Goal: Task Accomplishment & Management: Manage account settings

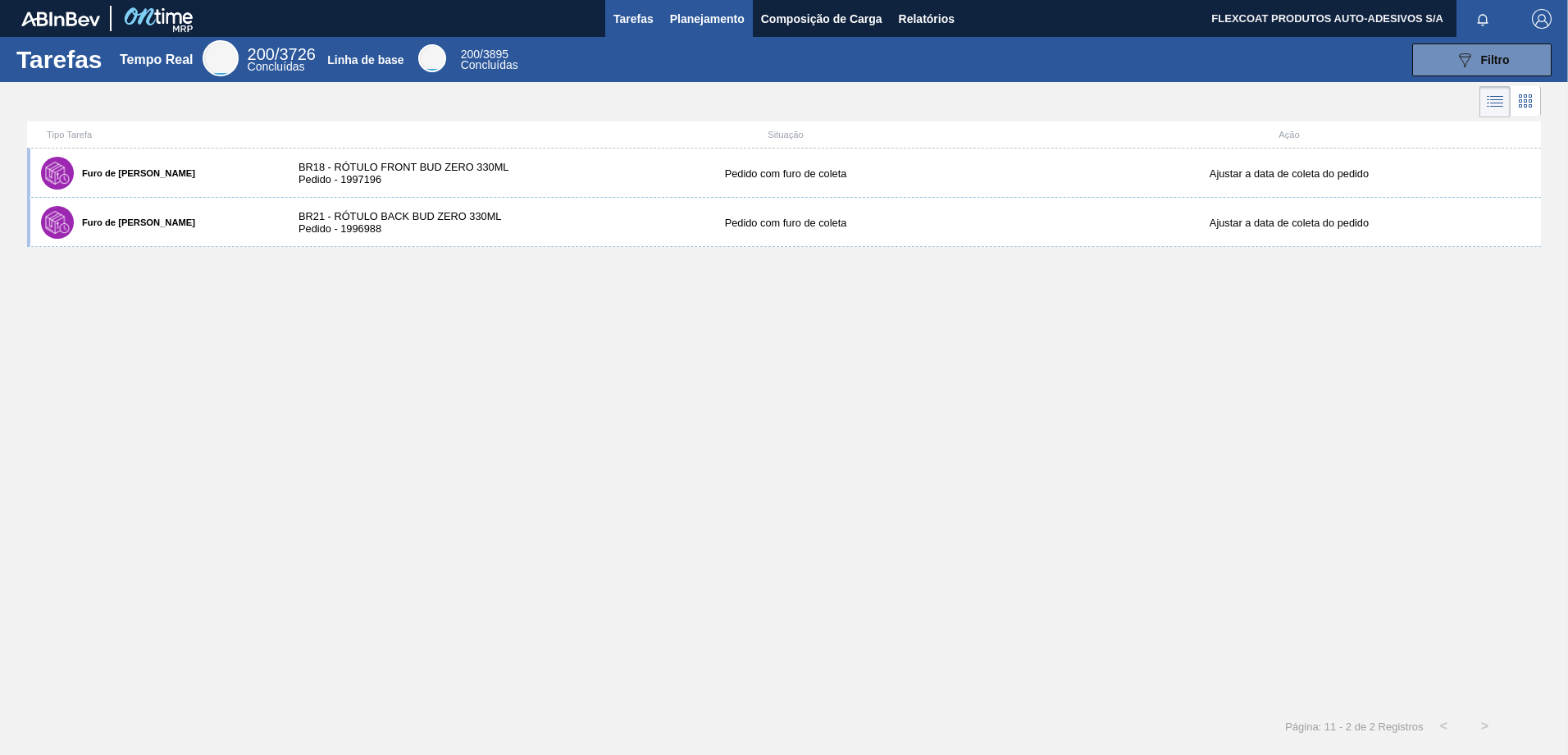
click at [689, 21] on span "Planejamento" at bounding box center [707, 19] width 74 height 20
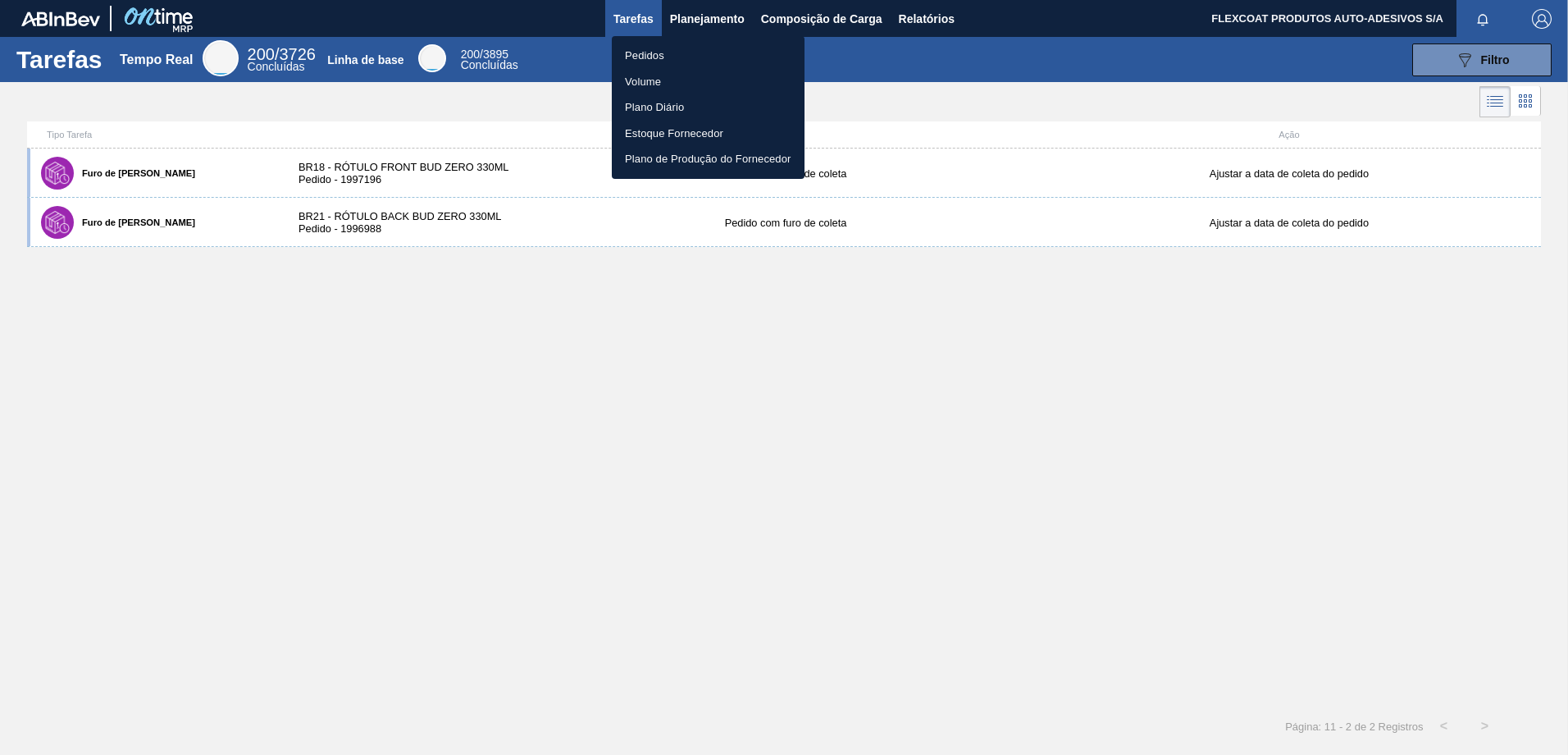
click at [634, 54] on li "Pedidos" at bounding box center [708, 56] width 193 height 26
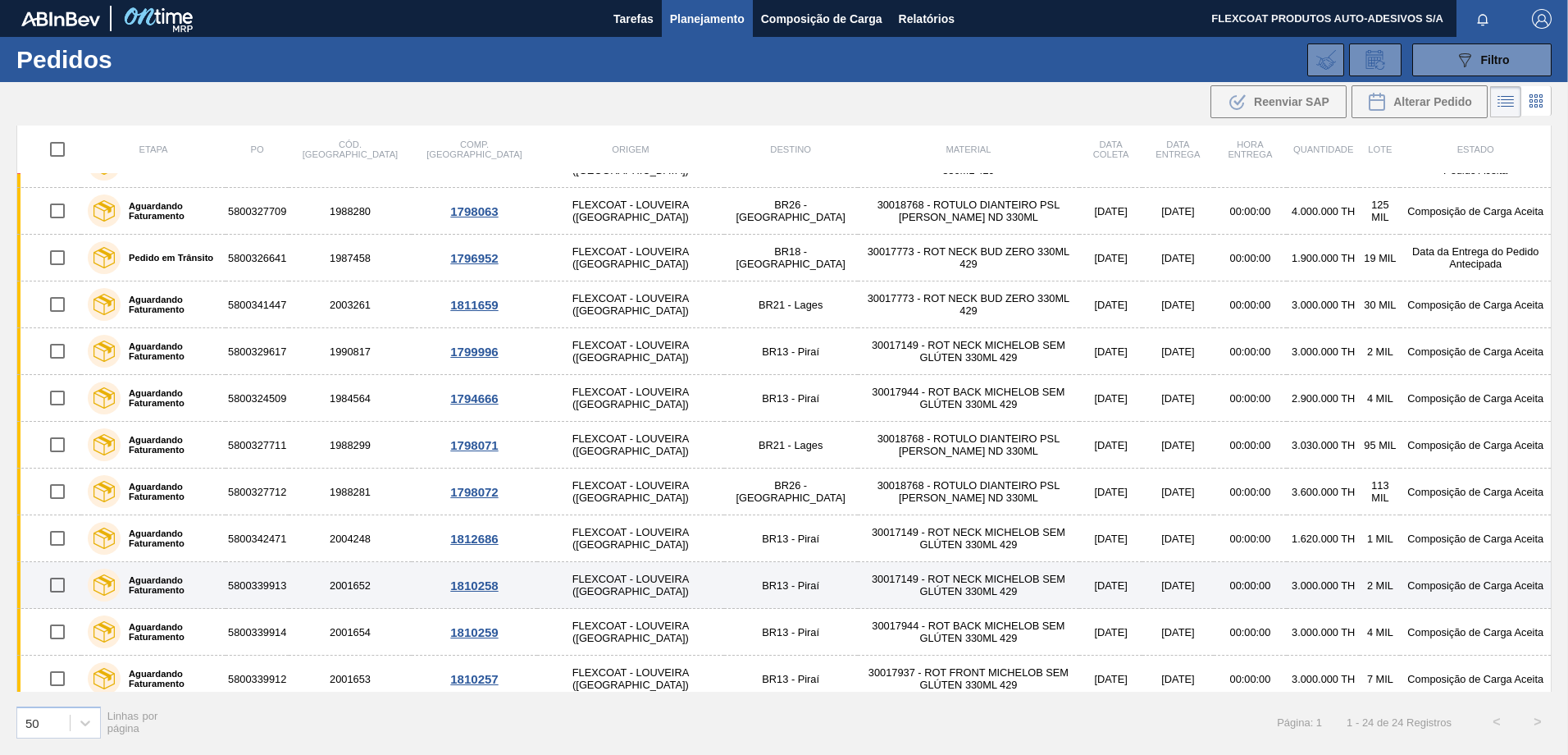
scroll to position [606, 0]
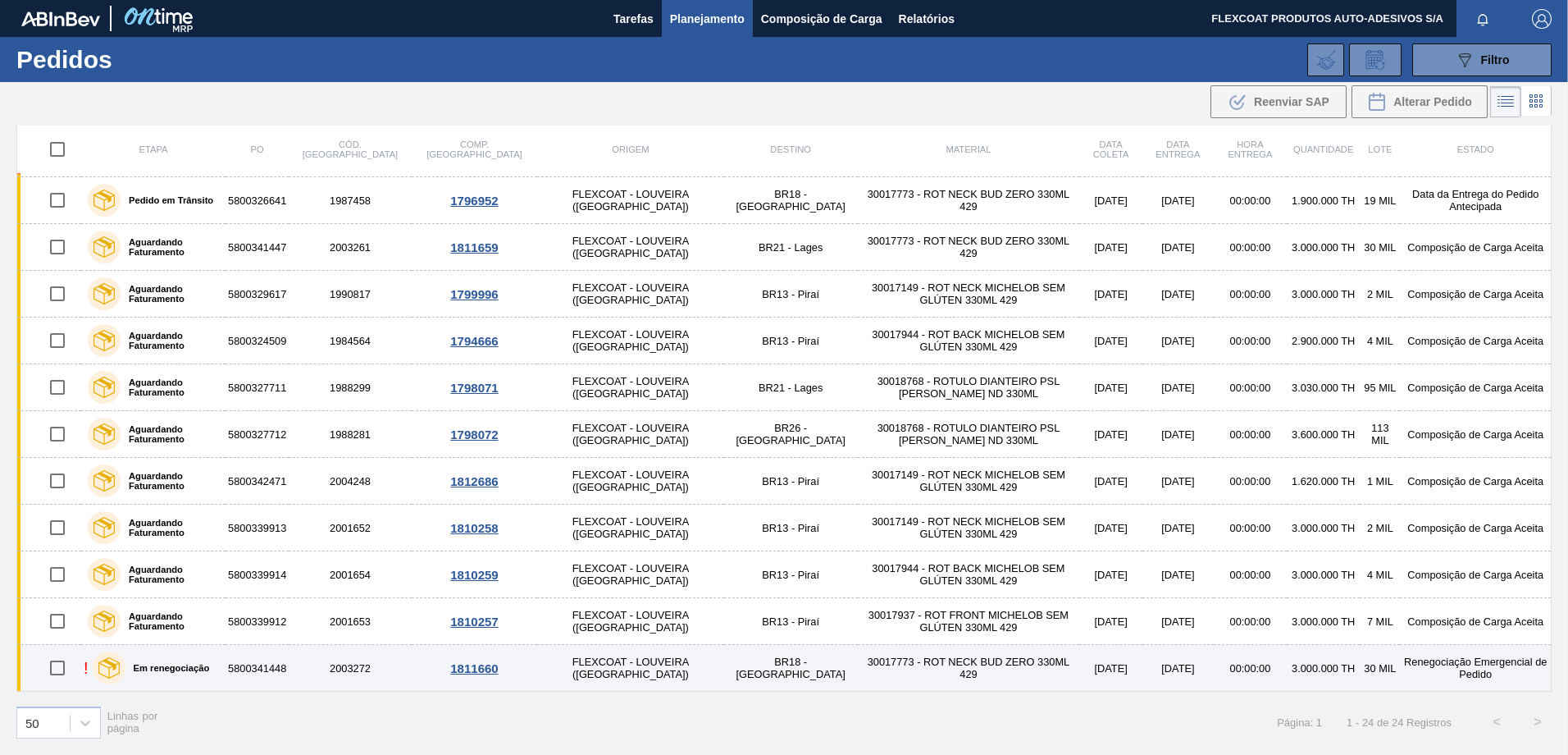
click at [154, 670] on label "Em renegociação" at bounding box center [167, 668] width 85 height 10
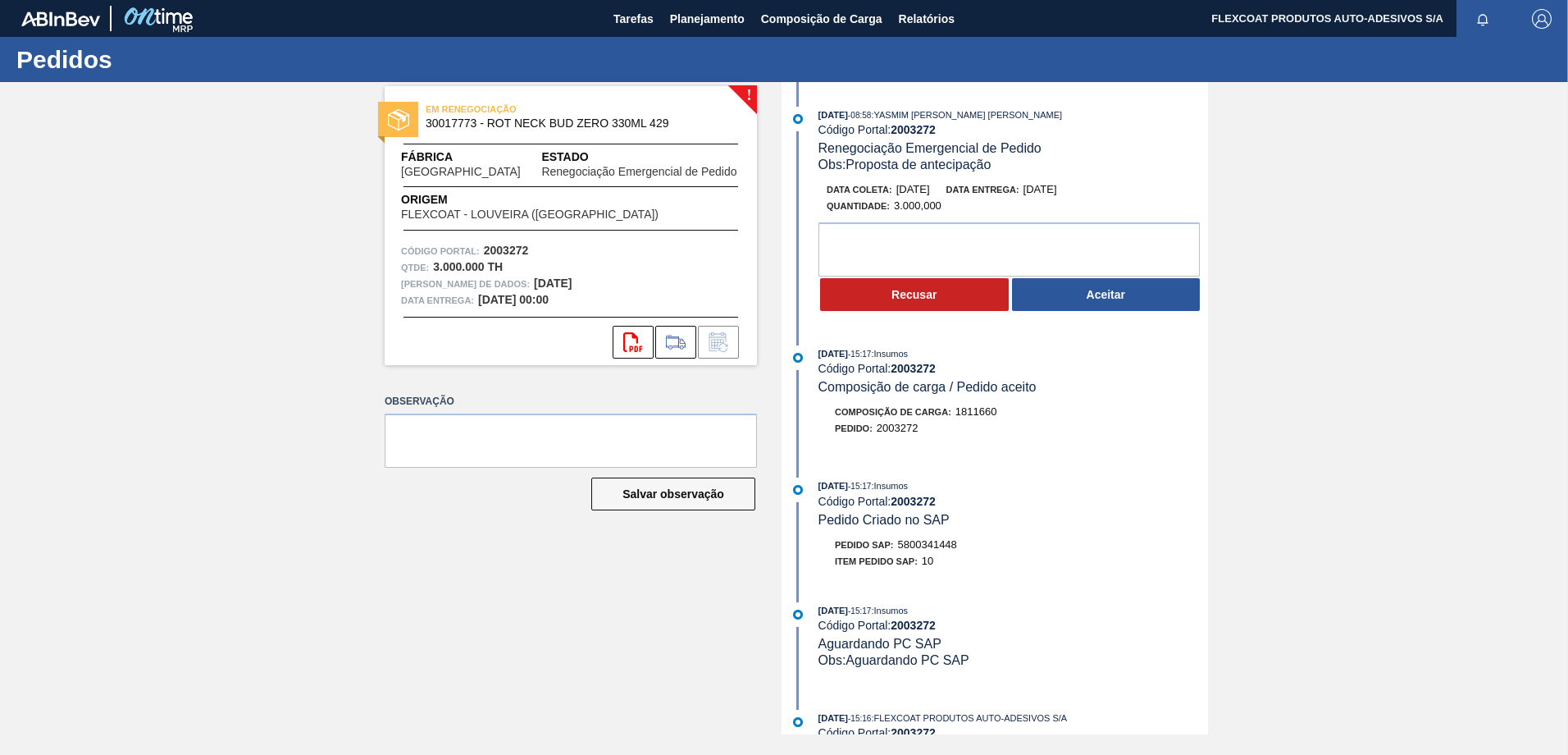
click at [1106, 296] on button "Aceitar" at bounding box center [1106, 295] width 189 height 32
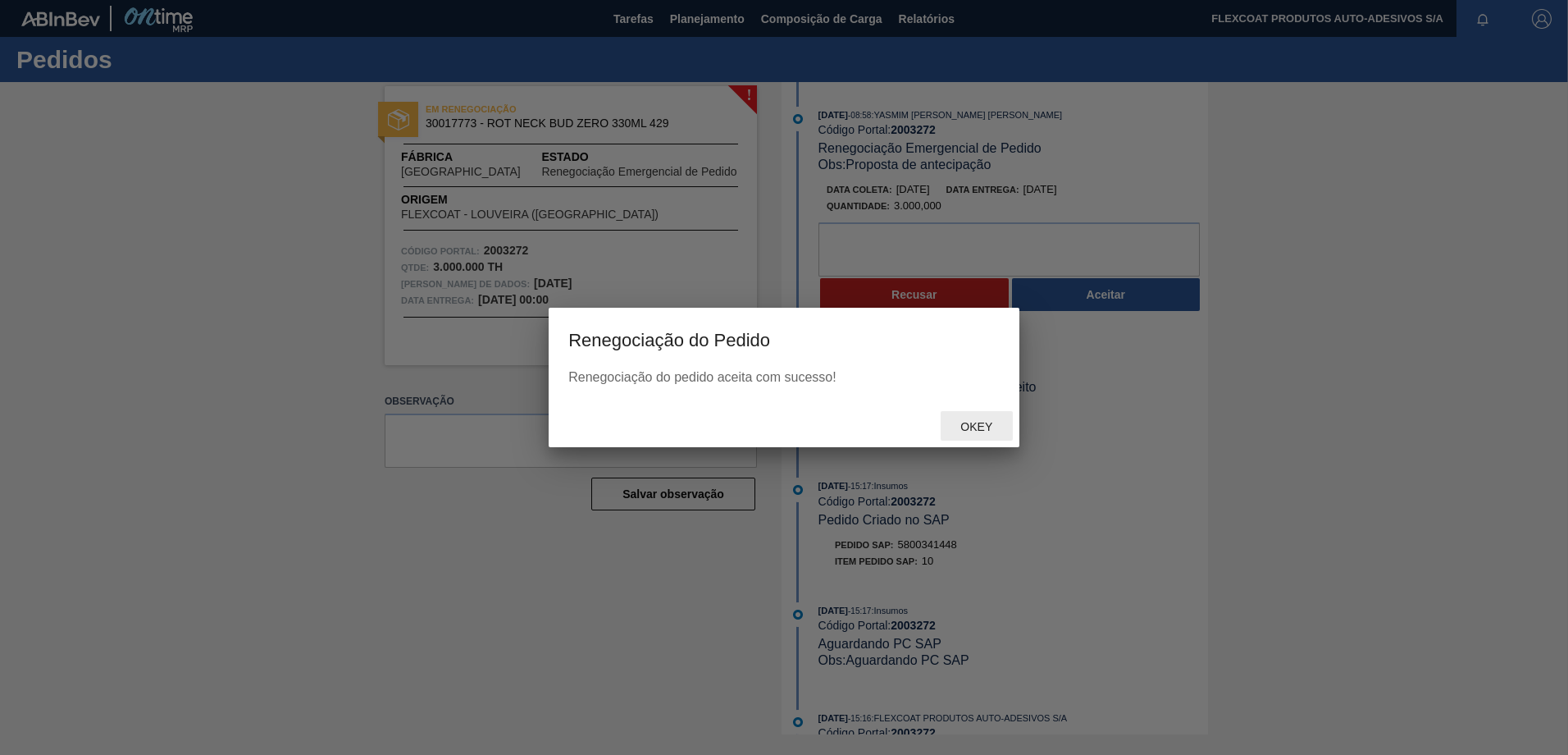
click at [980, 430] on span "Okey" at bounding box center [976, 426] width 58 height 13
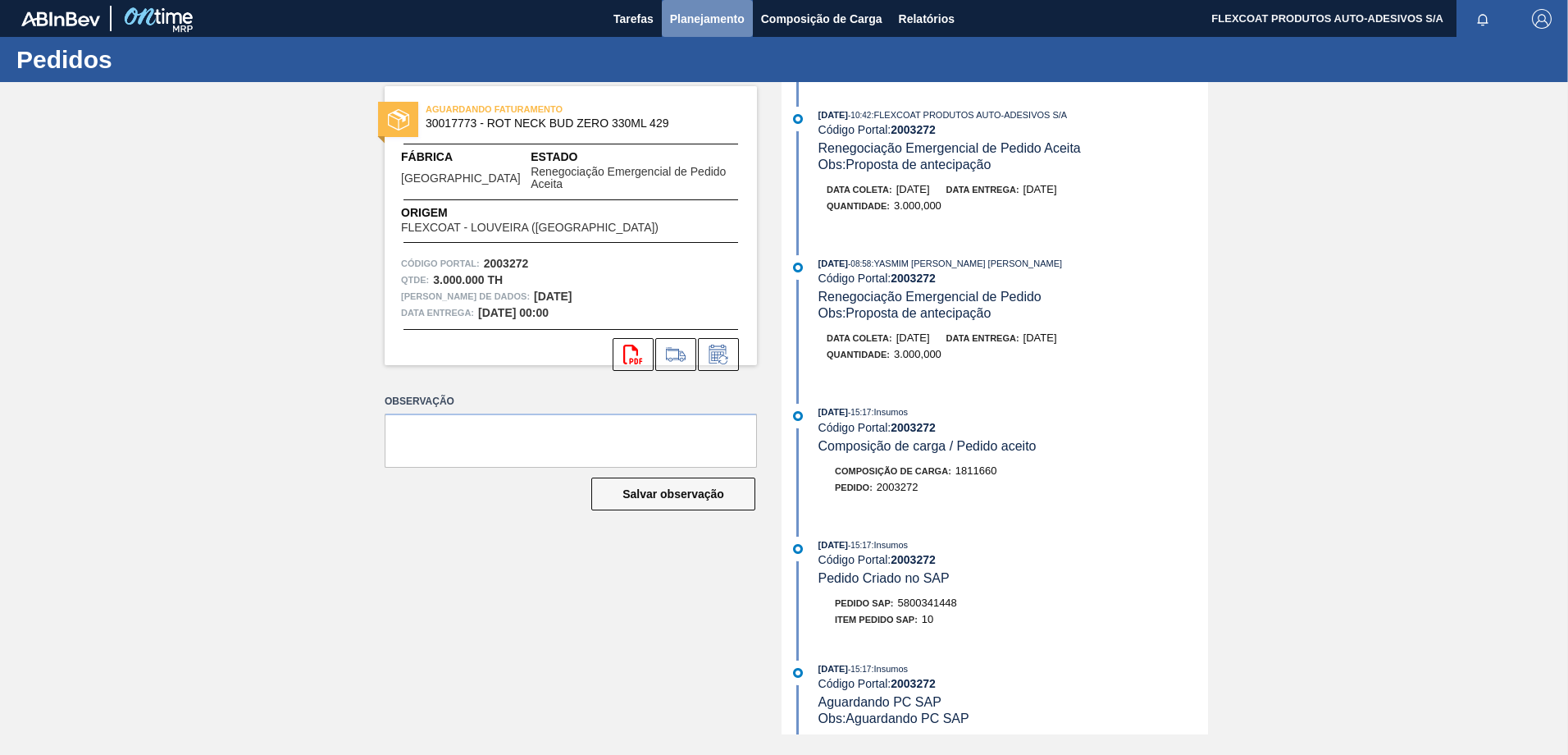
click at [692, 15] on span "Planejamento" at bounding box center [707, 19] width 74 height 20
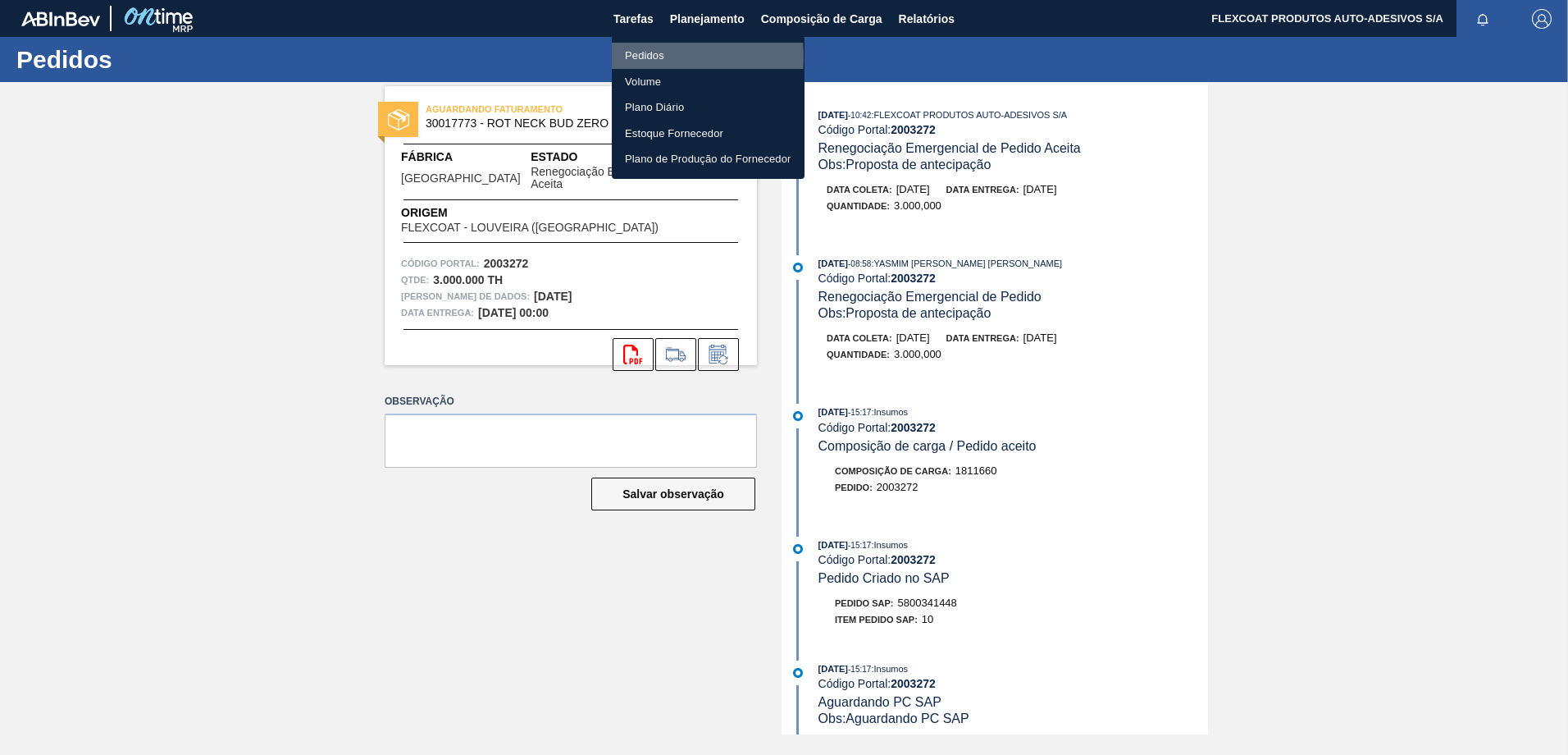
click at [645, 56] on li "Pedidos" at bounding box center [708, 56] width 193 height 26
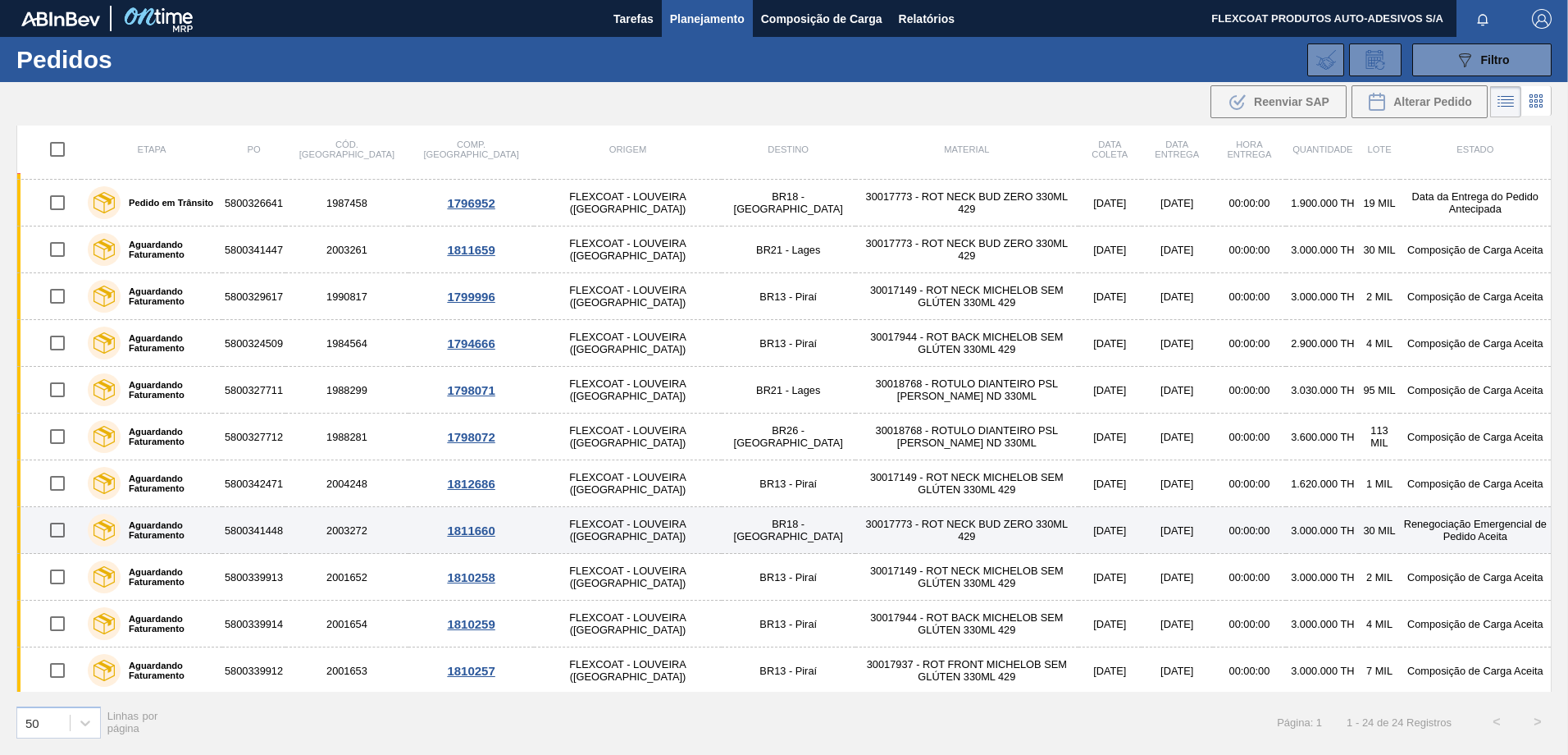
scroll to position [606, 0]
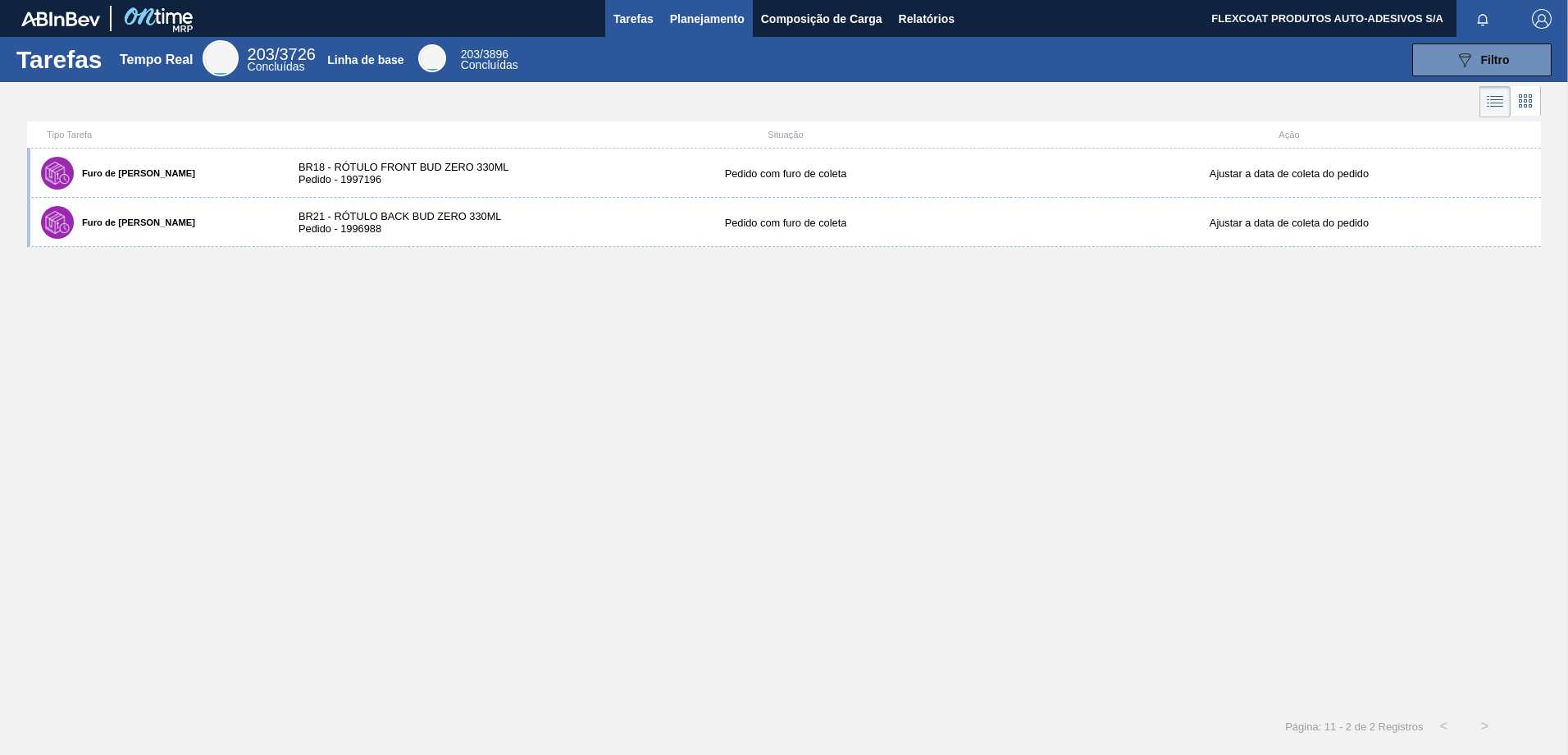
click at [700, 10] on span "Planejamento" at bounding box center [707, 19] width 74 height 20
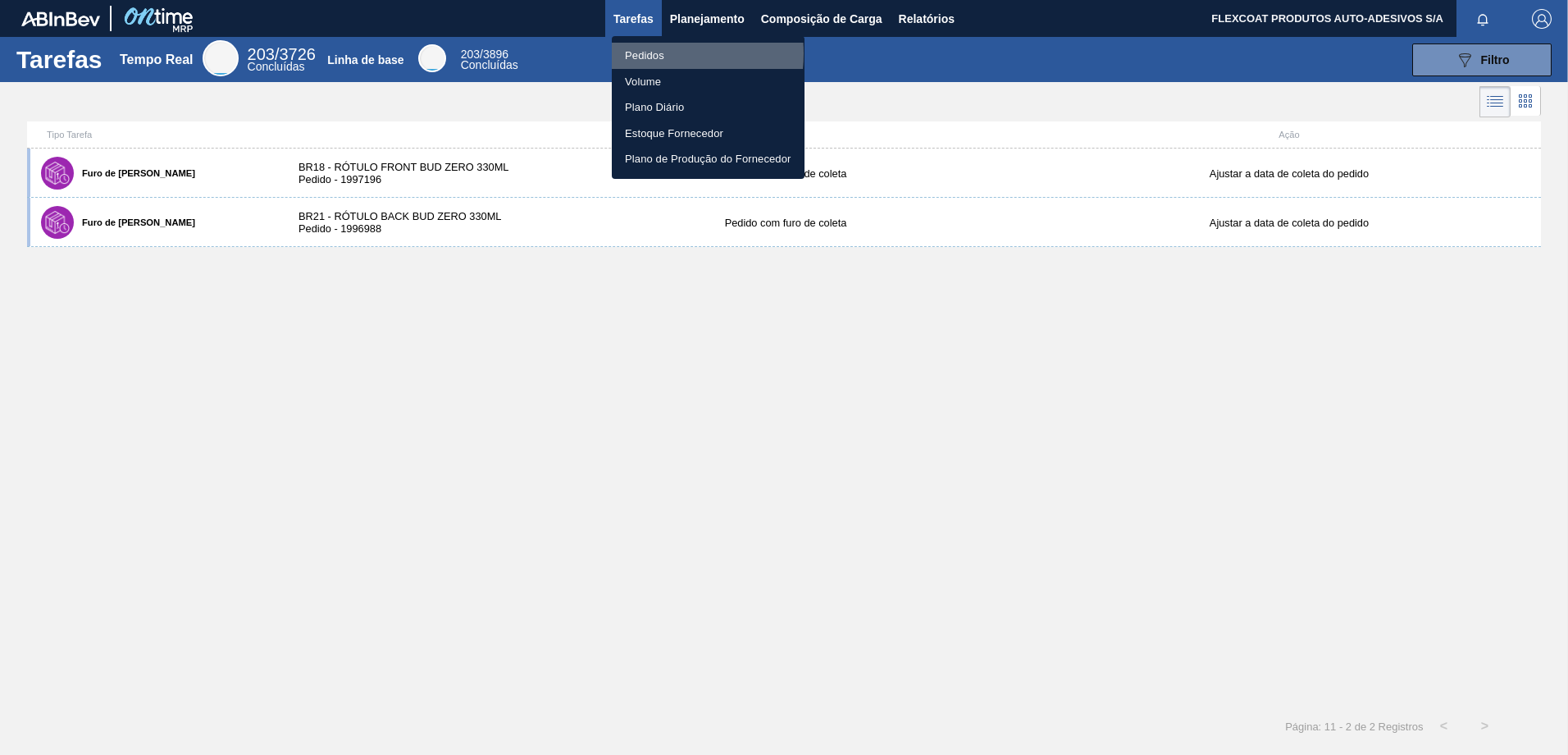
click at [648, 53] on li "Pedidos" at bounding box center [708, 56] width 193 height 26
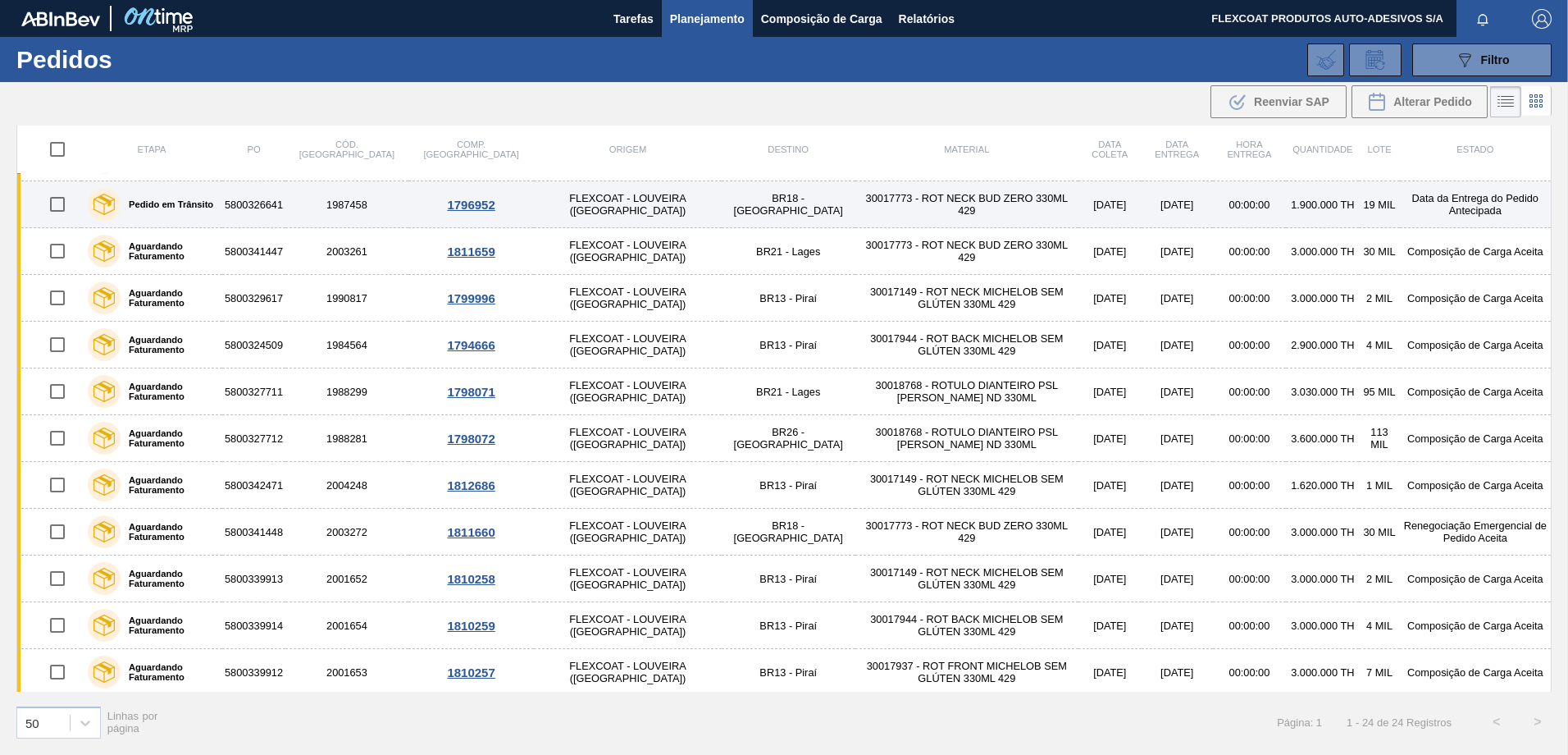
scroll to position [606, 0]
